Goal: Information Seeking & Learning: Learn about a topic

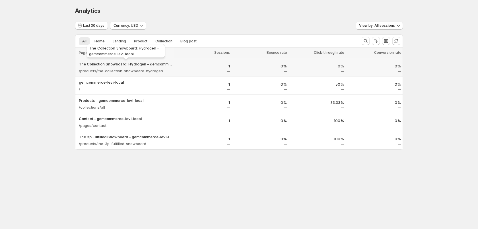
click at [115, 63] on p "The Collection Snowboard: Hydrogen – gemcommerce-levi-local" at bounding box center [126, 64] width 94 height 6
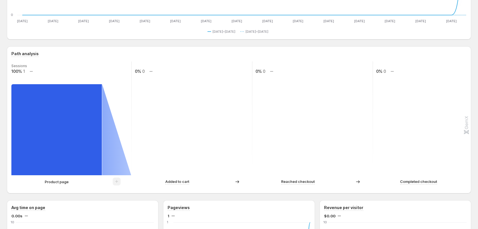
scroll to position [93, 0]
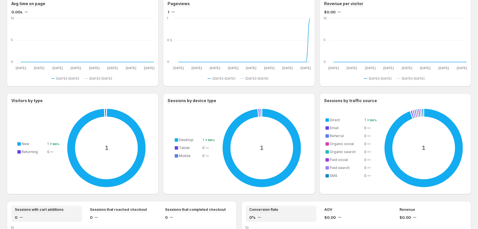
scroll to position [155, 0]
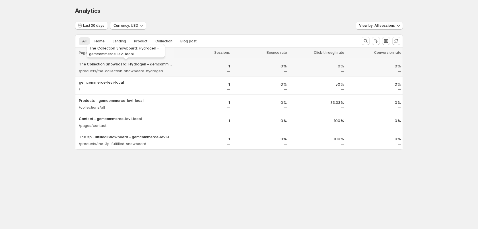
click at [164, 63] on p "The Collection Snowboard: Hydrogen – gemcommerce-levi-local" at bounding box center [126, 64] width 94 height 6
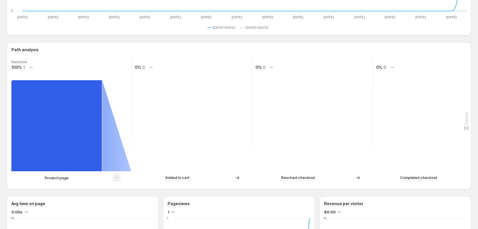
scroll to position [102, 0]
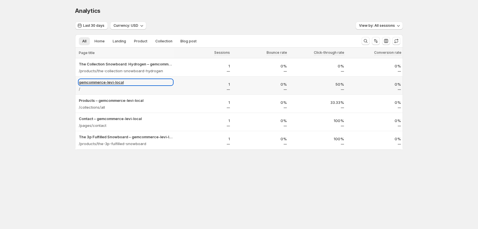
click at [112, 80] on p "gemcommerce-levi-local" at bounding box center [126, 82] width 94 height 6
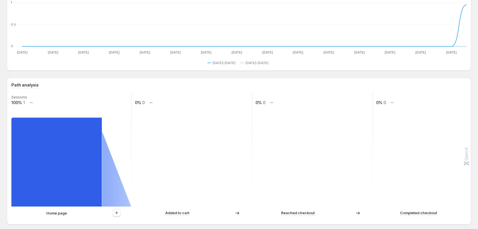
scroll to position [83, 0]
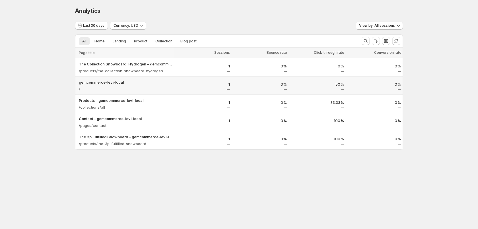
click at [107, 78] on div "gemcommerce-levi-local /" at bounding box center [124, 86] width 99 height 16
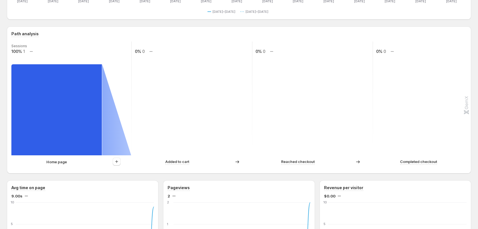
scroll to position [111, 0]
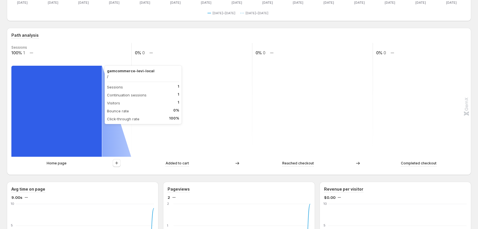
scroll to position [112, 0]
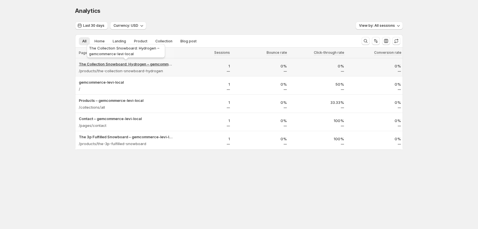
click at [115, 65] on p "The Collection Snowboard: Hydrogen – gemcommerce-levi-local" at bounding box center [126, 64] width 94 height 6
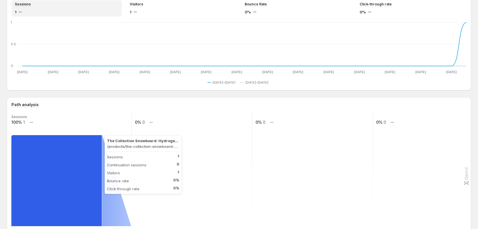
scroll to position [49, 0]
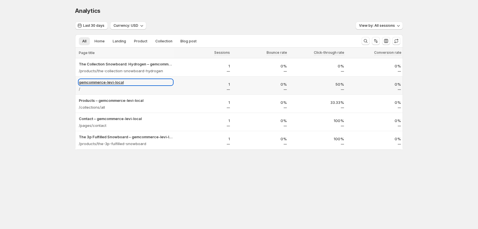
click at [106, 80] on p "gemcommerce-levi-local" at bounding box center [126, 82] width 94 height 6
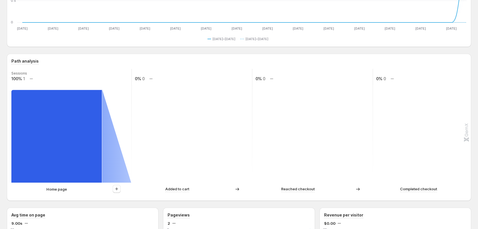
scroll to position [135, 0]
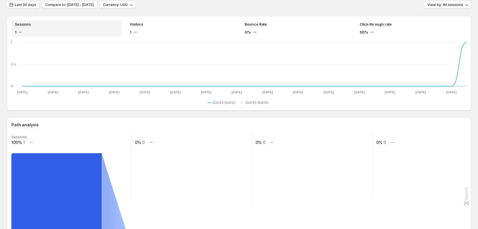
scroll to position [44, 0]
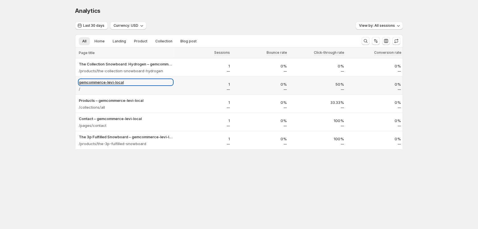
click at [112, 82] on p "gemcommerce-levi-local" at bounding box center [126, 82] width 94 height 6
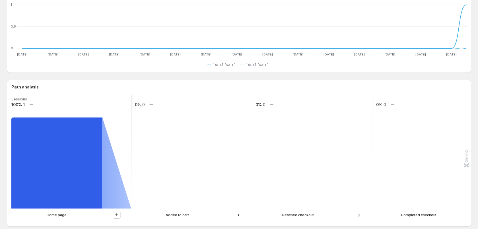
scroll to position [71, 0]
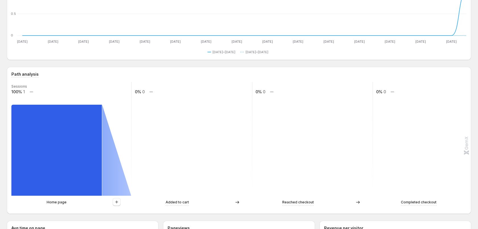
scroll to position [27, 0]
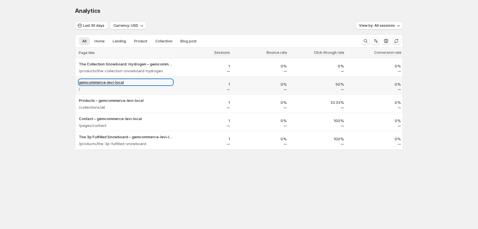
click at [113, 82] on p "gemcommerce-levi-local" at bounding box center [126, 82] width 94 height 6
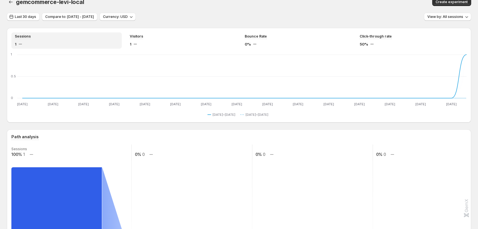
scroll to position [9, 0]
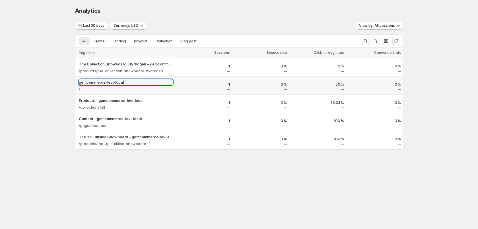
click at [109, 82] on p "gemcommerce-levi-local" at bounding box center [126, 82] width 94 height 6
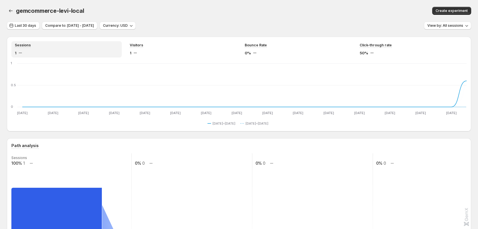
scroll to position [99, 0]
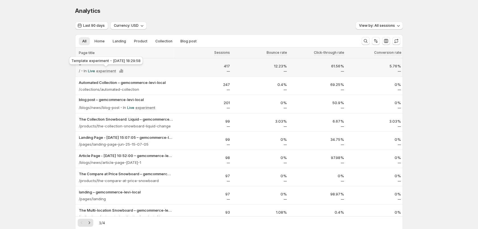
click at [102, 62] on div "Template experiment - [DATE] 18:29:58" at bounding box center [106, 61] width 76 height 13
click at [109, 64] on p "gemcommerce-levi-local" at bounding box center [126, 63] width 94 height 6
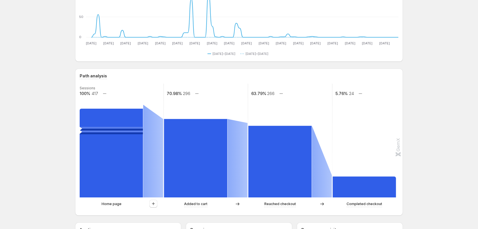
scroll to position [81, 0]
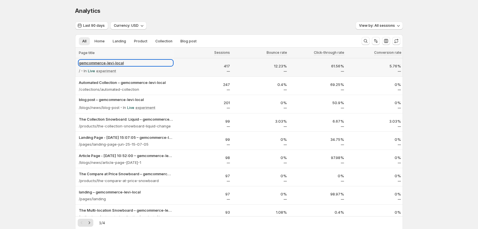
click at [89, 65] on p "gemcommerce-levi-local" at bounding box center [126, 63] width 94 height 6
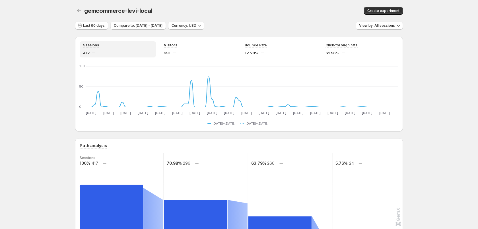
scroll to position [81, 0]
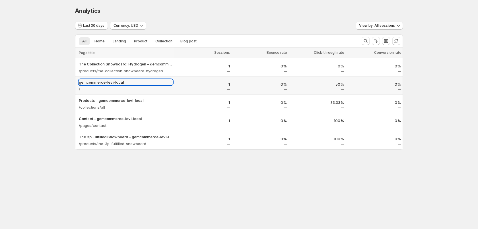
click at [104, 80] on p "gemcommerce-levi-local" at bounding box center [126, 82] width 94 height 6
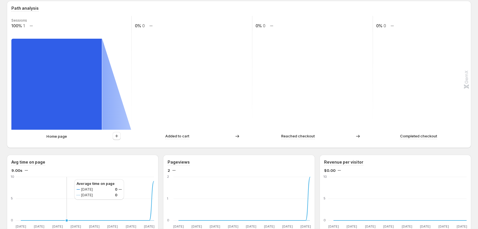
scroll to position [135, 0]
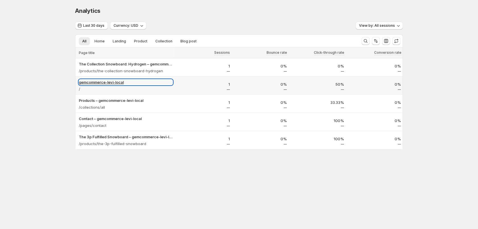
click at [100, 81] on p "gemcommerce-levi-local" at bounding box center [126, 82] width 94 height 6
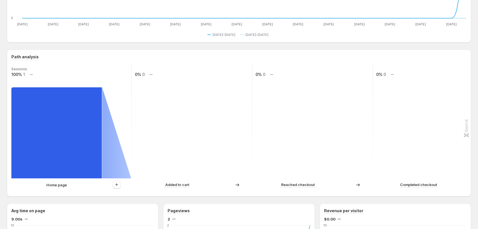
scroll to position [91, 0]
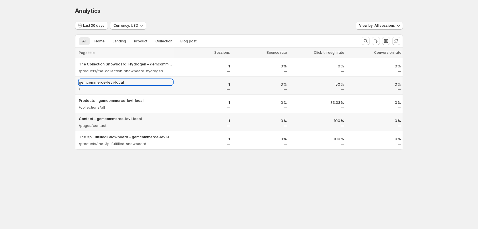
click at [117, 84] on p "gemcommerce-levi-local" at bounding box center [126, 82] width 94 height 6
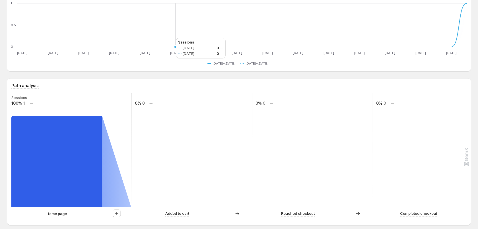
scroll to position [69, 0]
